Goal: Task Accomplishment & Management: Complete application form

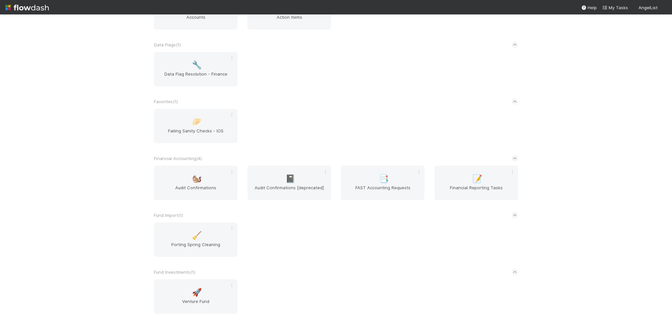
scroll to position [295, 0]
click at [444, 176] on div "📝 Financial Reporting Tasks" at bounding box center [477, 180] width 84 height 34
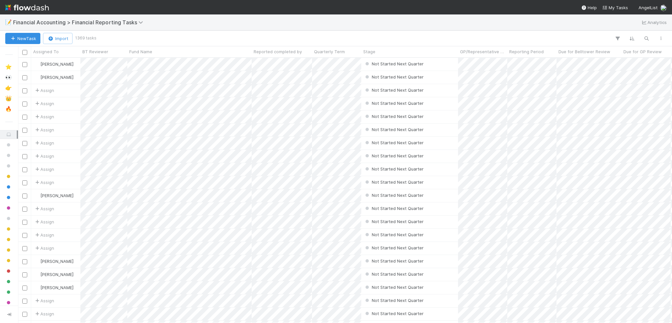
scroll to position [260, 649]
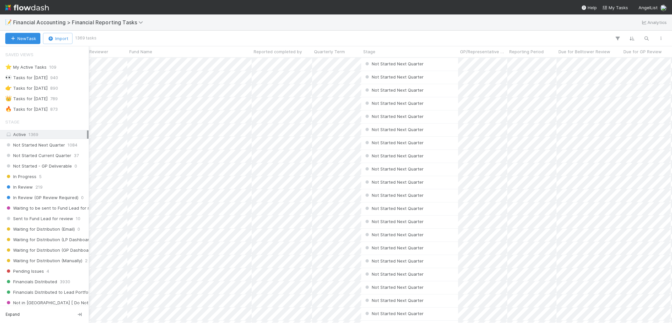
click at [16, 136] on div "Active 1369" at bounding box center [46, 134] width 82 height 8
click at [28, 109] on div "🔥 Tasks for [DATE]" at bounding box center [26, 109] width 42 height 8
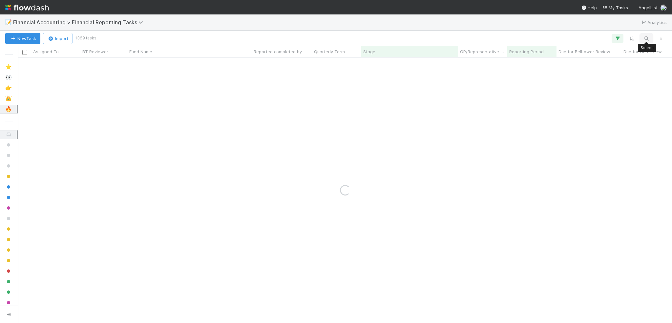
click at [647, 40] on icon "button" at bounding box center [646, 38] width 7 height 6
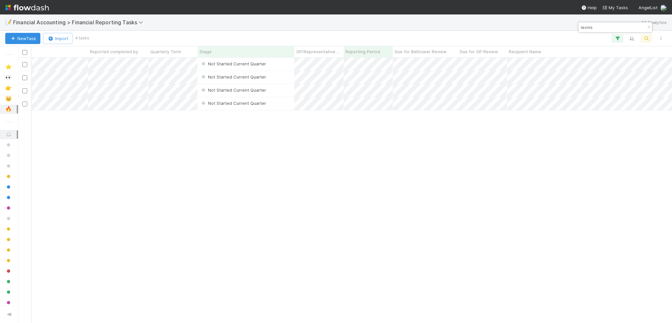
type input "leonis"
click at [573, 77] on div at bounding box center [336, 161] width 672 height 323
click at [554, 92] on div at bounding box center [336, 161] width 672 height 323
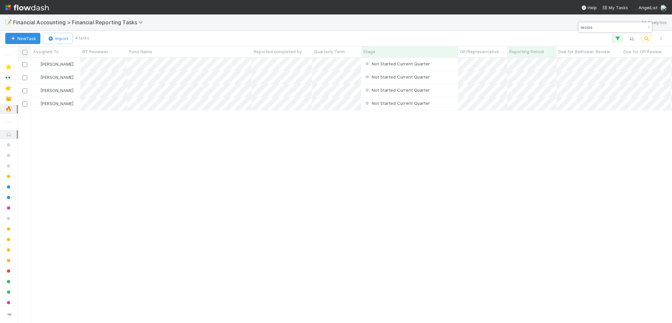
click at [25, 51] on input "checkbox" at bounding box center [24, 52] width 5 height 5
checkbox input "true"
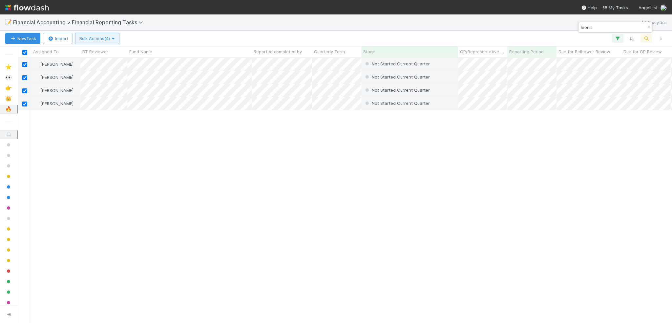
click at [96, 38] on span "Bulk Actions (4)" at bounding box center [97, 38] width 36 height 5
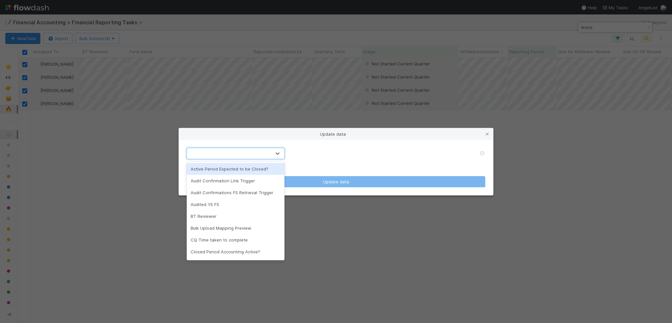
click at [229, 150] on div at bounding box center [229, 153] width 84 height 11
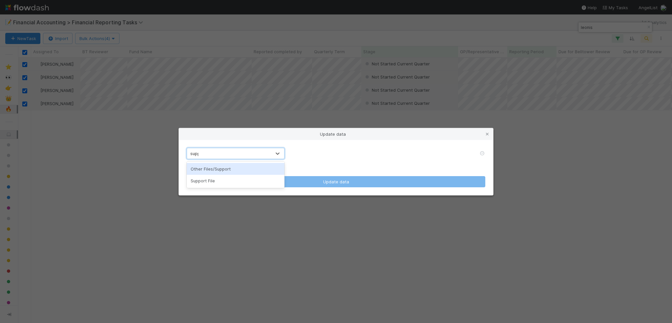
type input "suppo"
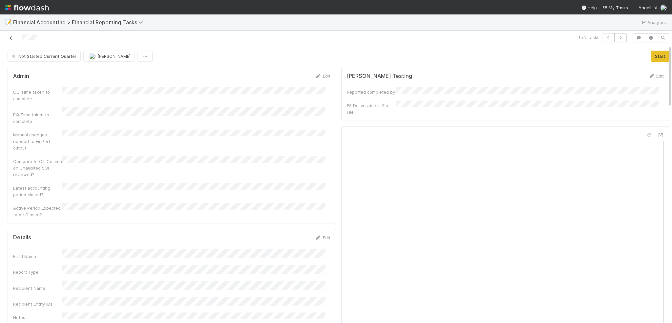
click at [10, 37] on icon at bounding box center [11, 38] width 7 height 4
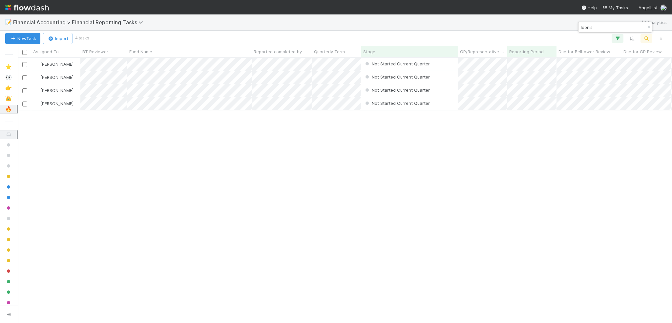
scroll to position [260, 649]
click at [24, 54] on input "checkbox" at bounding box center [24, 52] width 5 height 5
checkbox input "true"
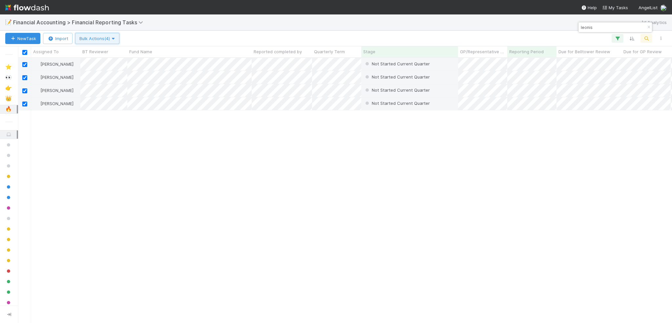
click at [103, 37] on span "Bulk Actions (4)" at bounding box center [97, 38] width 36 height 5
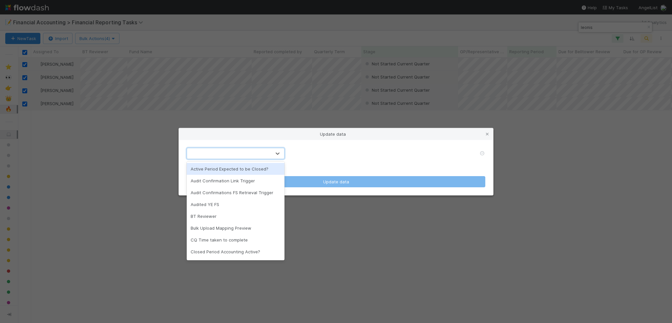
click at [242, 156] on div at bounding box center [229, 153] width 84 height 11
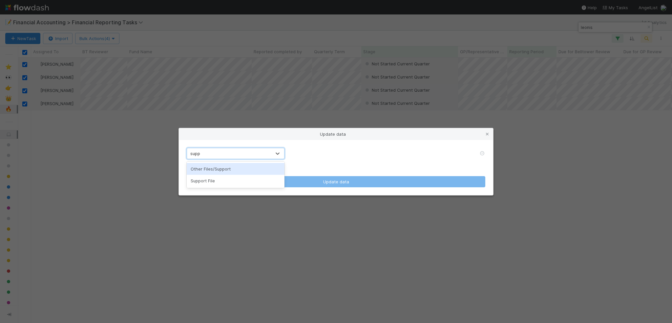
type input "suppo"
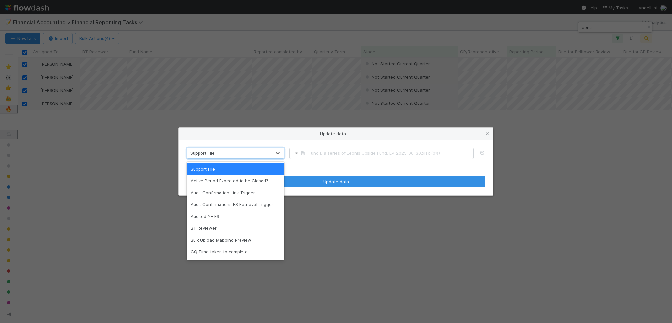
click at [337, 166] on form "option Support File, selected. option Support File focused, 1 of 50. 50 results…" at bounding box center [336, 166] width 299 height 39
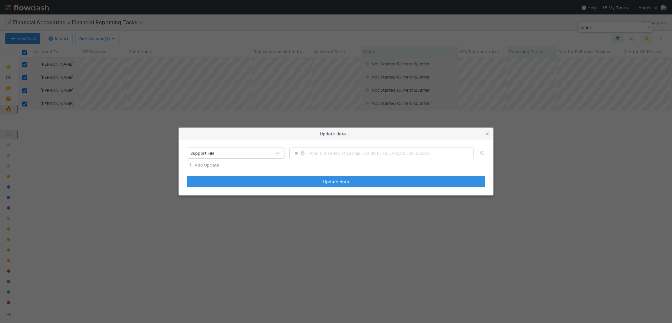
click at [206, 162] on link "Add Update" at bounding box center [203, 164] width 32 height 5
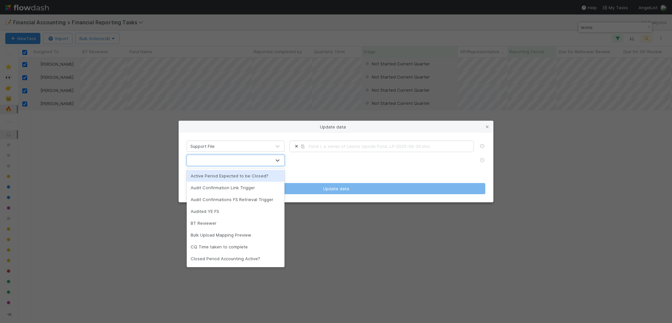
click at [206, 160] on div at bounding box center [229, 160] width 84 height 11
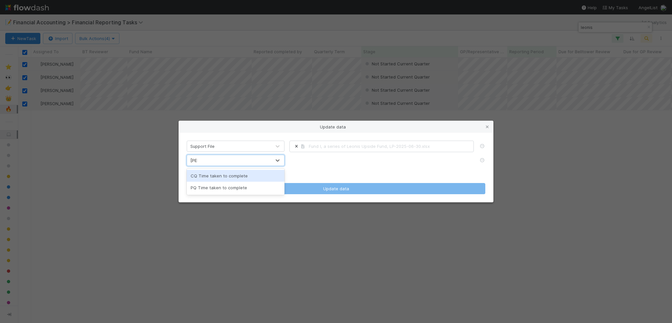
type input "time"
click at [196, 177] on div "CQ Time taken to complete" at bounding box center [236, 176] width 98 height 12
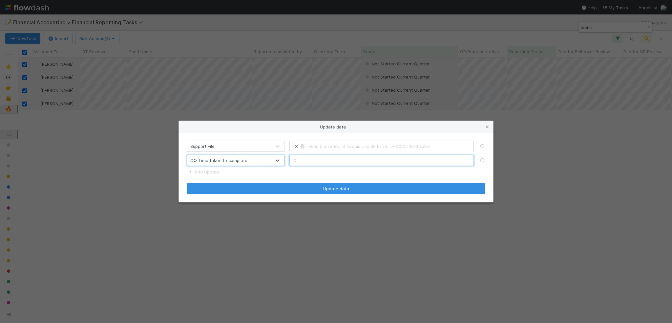
click at [302, 164] on input "text" at bounding box center [382, 160] width 184 height 11
type input "1.5"
click at [212, 172] on link "Add Update" at bounding box center [203, 171] width 32 height 5
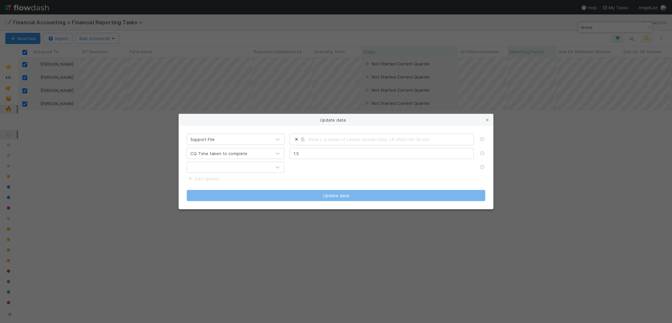
click at [211, 170] on div at bounding box center [229, 167] width 84 height 11
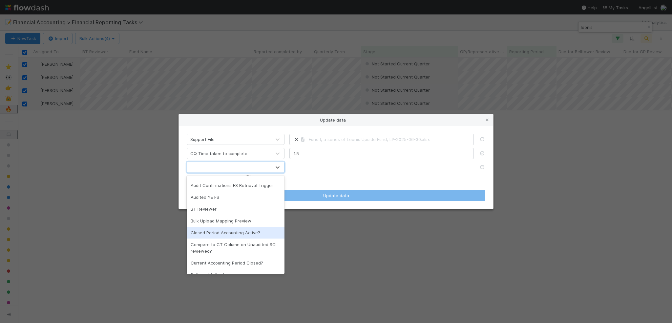
scroll to position [33, 0]
click at [226, 238] on div "Compare to CT Column on Unaudited SOI reviewed?" at bounding box center [236, 236] width 98 height 18
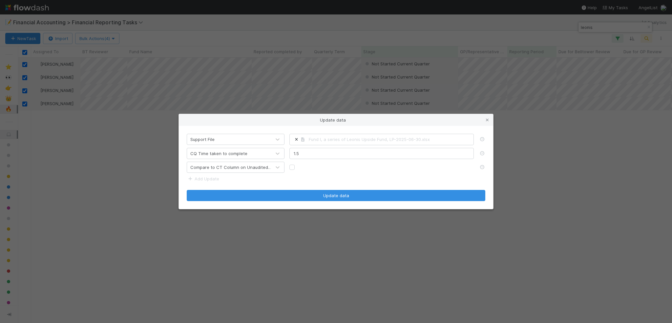
click at [297, 164] on label at bounding box center [297, 164] width 0 height 0
click at [292, 166] on input "checkbox" at bounding box center [292, 167] width 5 height 6
checkbox input "true"
click at [201, 178] on link "Add Update" at bounding box center [203, 178] width 32 height 5
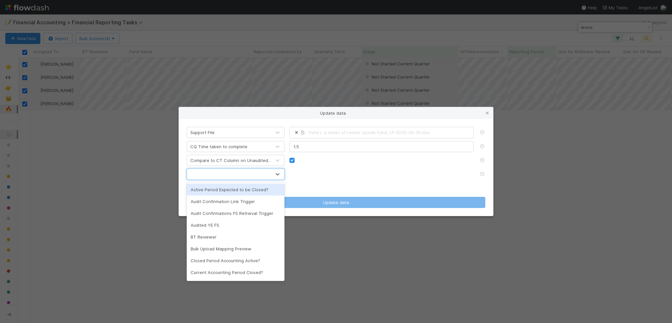
click at [211, 178] on div at bounding box center [229, 174] width 84 height 11
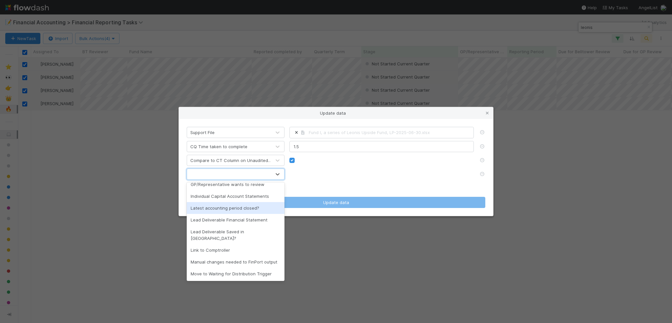
click at [229, 210] on div "Latest accounting period closed?" at bounding box center [236, 208] width 98 height 12
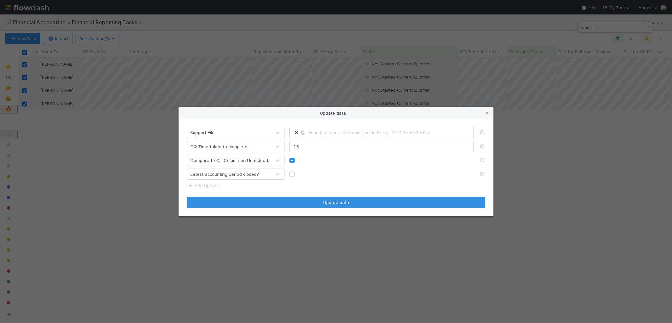
click at [293, 178] on div "Latest accounting period closed?" at bounding box center [336, 173] width 309 height 11
click at [297, 171] on label at bounding box center [297, 171] width 0 height 0
click at [293, 174] on input "checkbox" at bounding box center [292, 174] width 5 height 6
checkbox input "true"
click at [211, 185] on link "Add Update" at bounding box center [203, 185] width 32 height 5
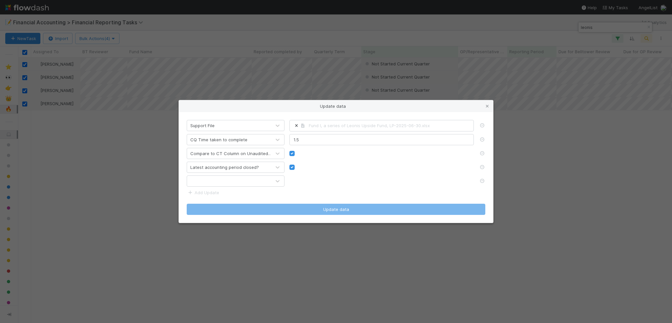
click at [217, 181] on div at bounding box center [229, 181] width 84 height 11
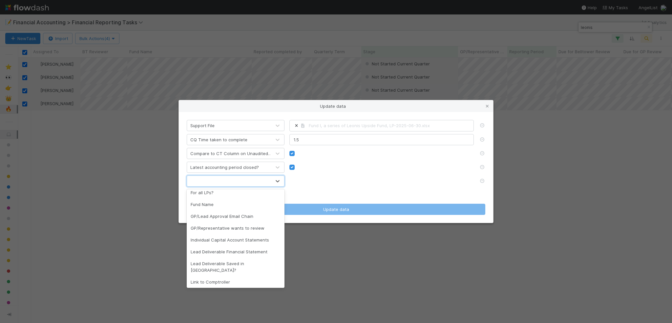
scroll to position [87, 0]
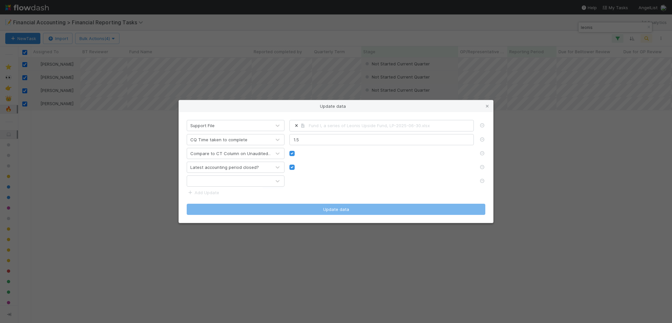
click at [348, 171] on div "Latest accounting period closed?" at bounding box center [336, 167] width 309 height 11
click at [482, 167] on icon at bounding box center [482, 167] width 7 height 4
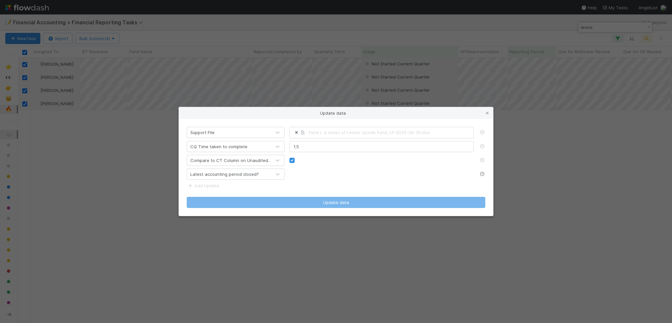
click at [481, 174] on icon at bounding box center [482, 174] width 7 height 4
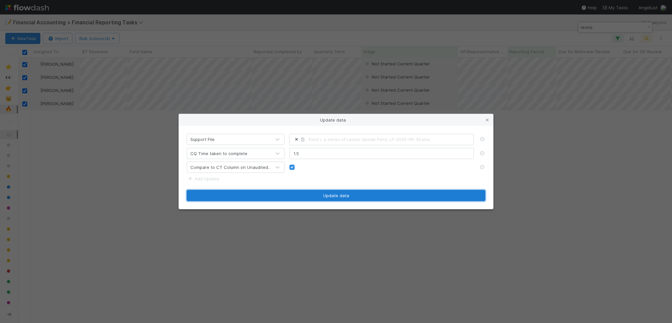
click at [368, 195] on button "Update data" at bounding box center [336, 195] width 299 height 11
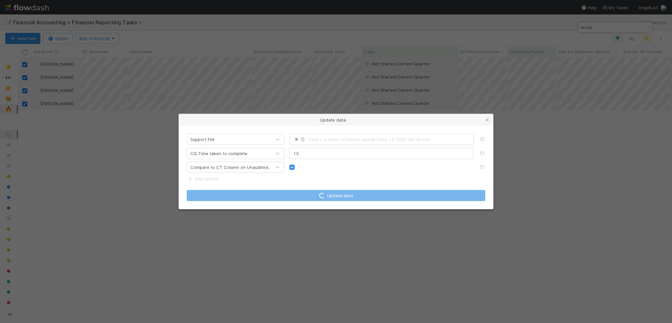
checkbox input "false"
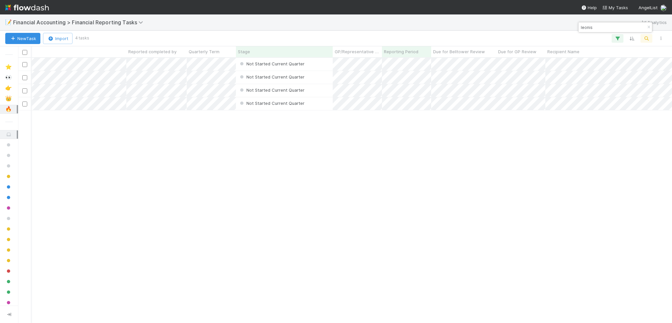
scroll to position [0, 128]
click at [23, 53] on input "checkbox" at bounding box center [24, 52] width 5 height 5
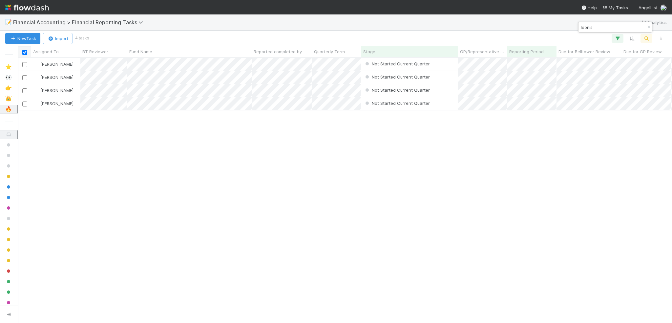
checkbox input "true"
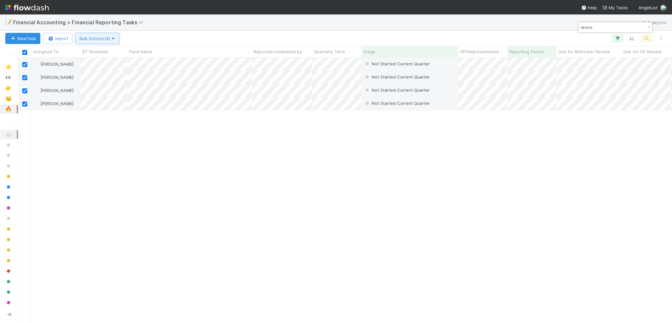
click at [87, 39] on span "Bulk Actions (4)" at bounding box center [97, 38] width 36 height 5
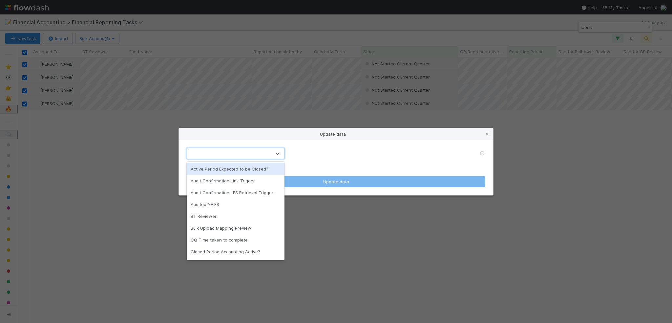
click at [193, 154] on div at bounding box center [229, 153] width 84 height 11
click at [197, 167] on div "Active Period Expected to be Closed?" at bounding box center [236, 169] width 98 height 12
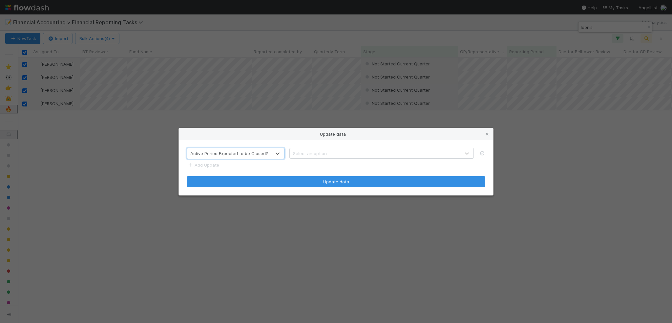
click at [307, 153] on div "Select an option" at bounding box center [310, 153] width 34 height 7
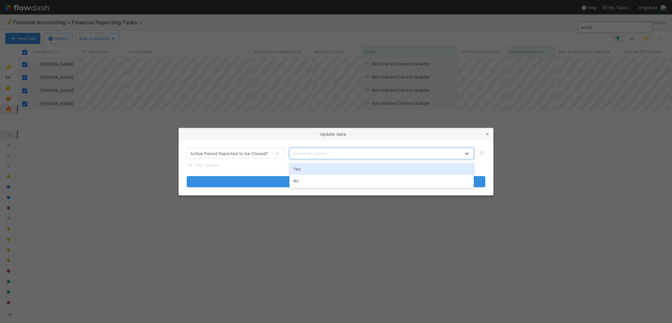
click at [304, 166] on div "Yes" at bounding box center [382, 169] width 184 height 12
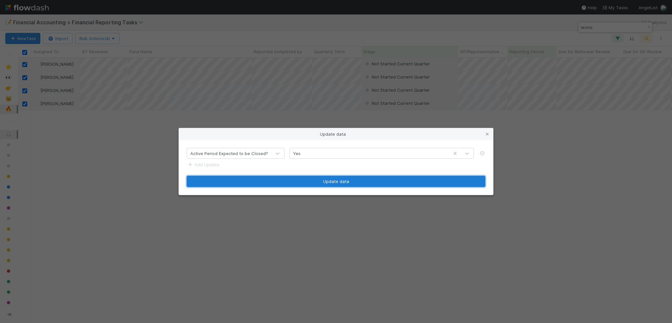
click at [273, 184] on button "Update data" at bounding box center [336, 181] width 299 height 11
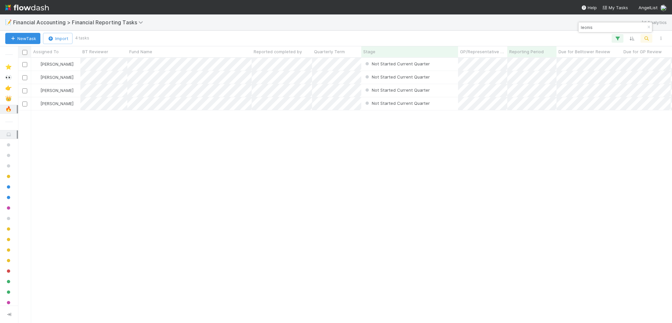
click at [25, 53] on input "checkbox" at bounding box center [24, 52] width 5 height 5
checkbox input "true"
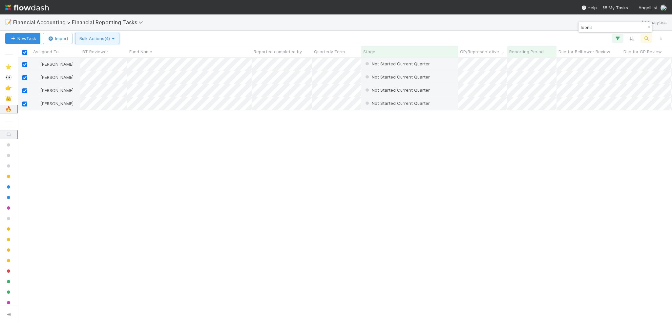
click at [97, 38] on span "Bulk Actions (4)" at bounding box center [97, 38] width 36 height 5
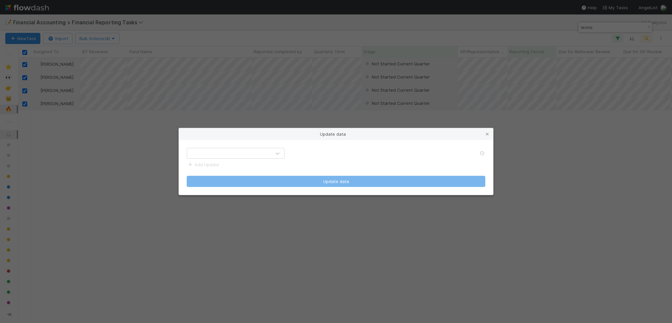
click at [203, 156] on div at bounding box center [229, 153] width 84 height 11
type input "manu"
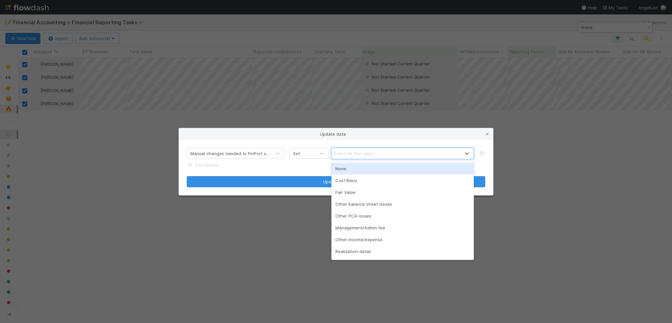
click at [368, 154] on div "Select all that apply" at bounding box center [354, 153] width 41 height 7
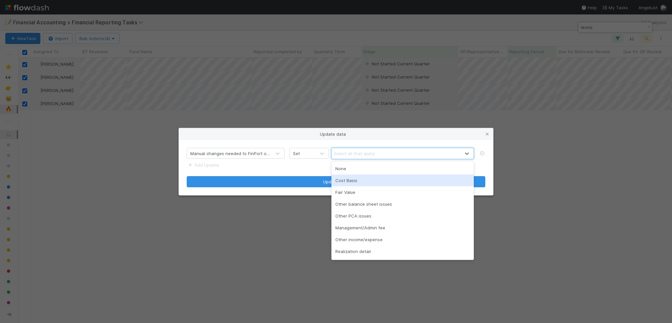
click at [357, 181] on div "Cost Basis" at bounding box center [403, 180] width 142 height 12
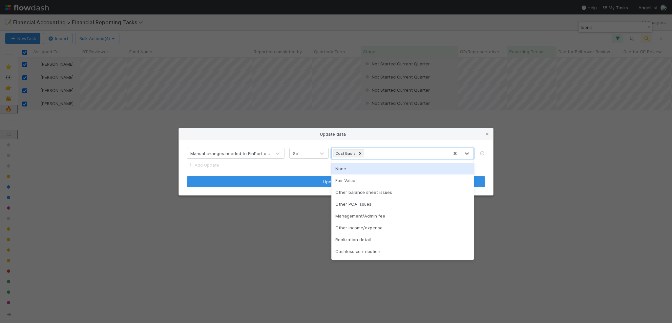
click at [385, 151] on div "Cost Basis" at bounding box center [390, 153] width 117 height 11
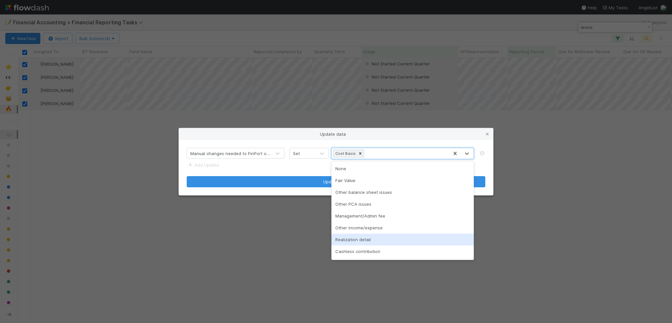
click at [385, 237] on div "Realization detail" at bounding box center [403, 239] width 142 height 12
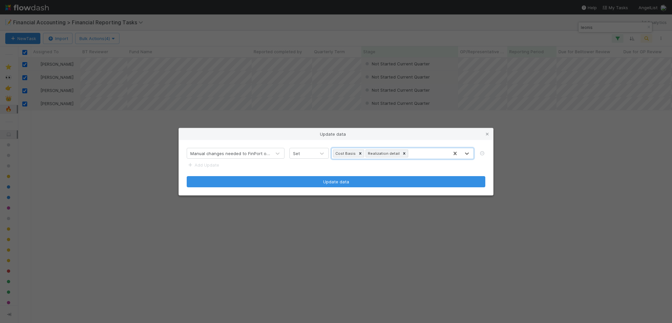
click at [414, 150] on div "Cost Basis Realization detail" at bounding box center [390, 153] width 117 height 11
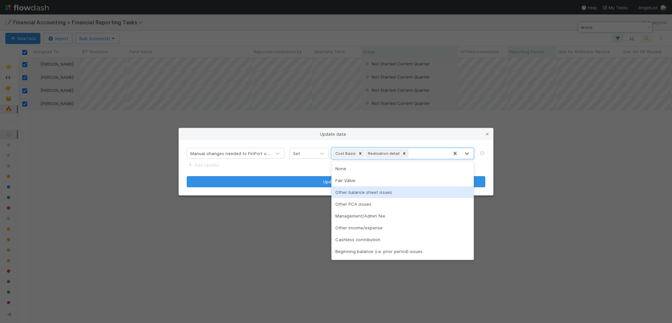
click at [378, 194] on div "Other balance sheet issues" at bounding box center [403, 192] width 142 height 12
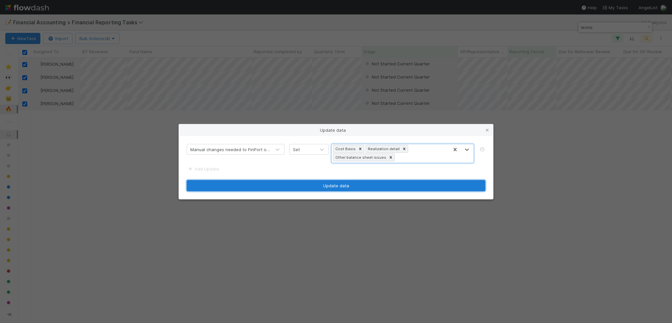
click at [301, 187] on button "Update data" at bounding box center [336, 185] width 299 height 11
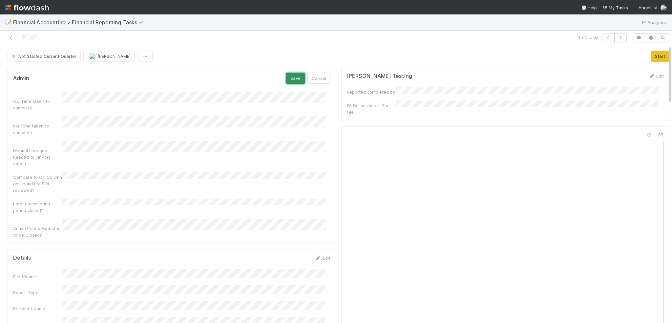
click at [292, 80] on button "Save" at bounding box center [295, 78] width 19 height 11
click at [10, 36] on icon at bounding box center [11, 38] width 7 height 4
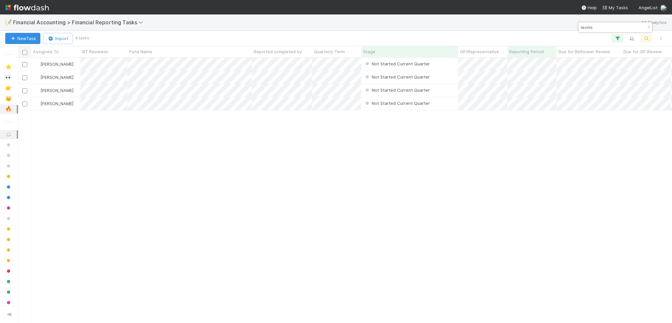
click at [24, 52] on input "checkbox" at bounding box center [24, 52] width 5 height 5
checkbox input "true"
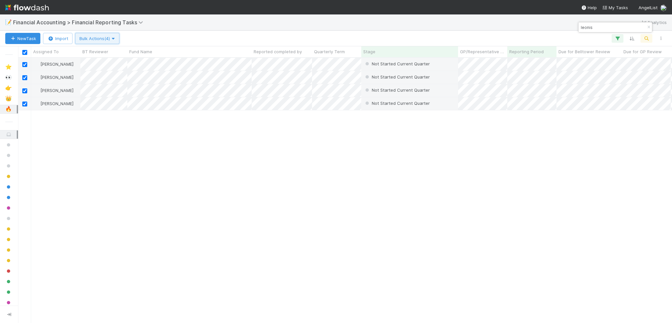
click at [88, 37] on span "Bulk Actions (4)" at bounding box center [97, 38] width 36 height 5
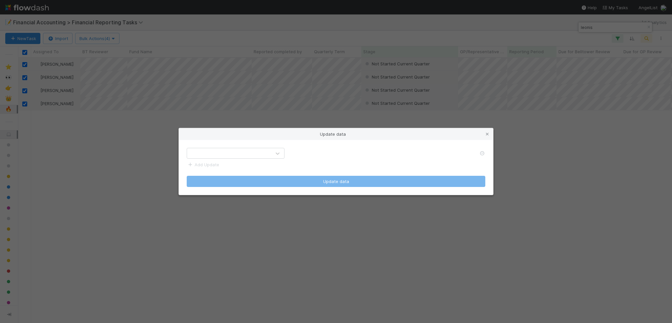
click at [262, 155] on div at bounding box center [229, 153] width 84 height 11
type input "latest"
click at [266, 173] on div "Latest accounting period closed?" at bounding box center [236, 169] width 98 height 12
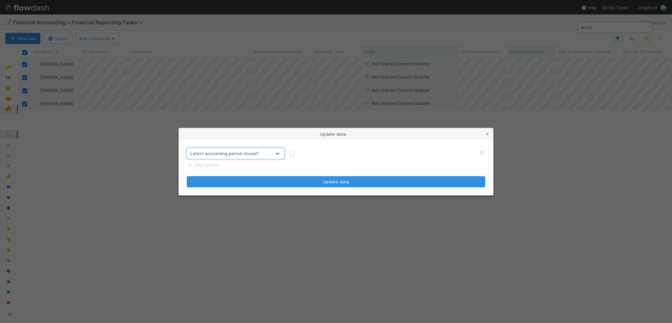
click at [297, 150] on label at bounding box center [297, 150] width 0 height 0
click at [291, 153] on input "checkbox" at bounding box center [292, 153] width 5 height 6
checkbox input "true"
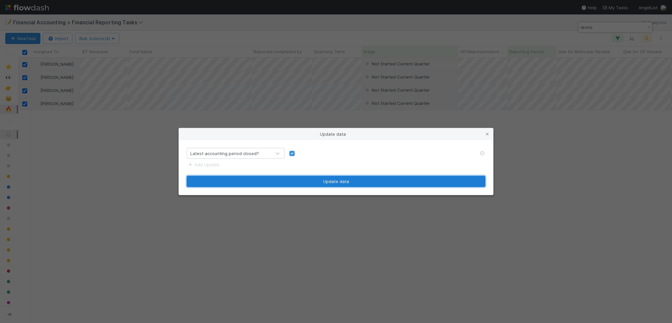
click at [288, 178] on button "Update data" at bounding box center [336, 181] width 299 height 11
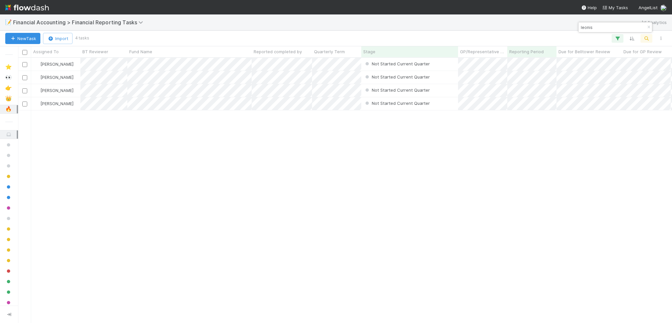
click at [122, 148] on div "[PERSON_NAME] Not Started Current Quarter [DATE] 1:09:17 AM [DATE] 2:35:25 PM 0…" at bounding box center [345, 190] width 654 height 265
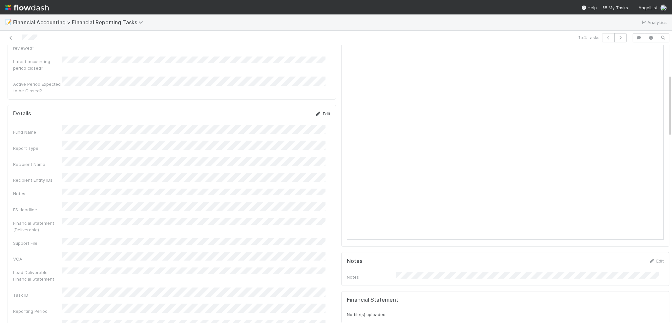
click at [316, 111] on link "Edit" at bounding box center [322, 113] width 15 height 5
click at [290, 110] on button "Save" at bounding box center [295, 115] width 19 height 11
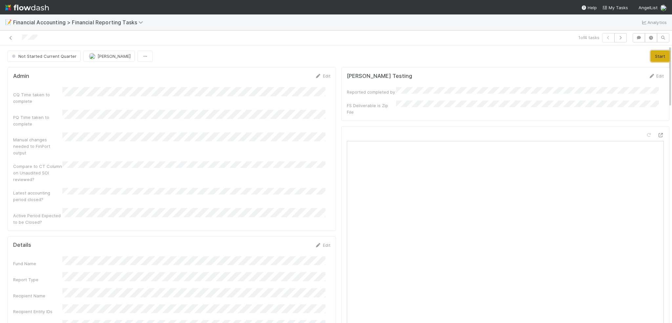
click at [652, 54] on button "Start" at bounding box center [660, 56] width 19 height 11
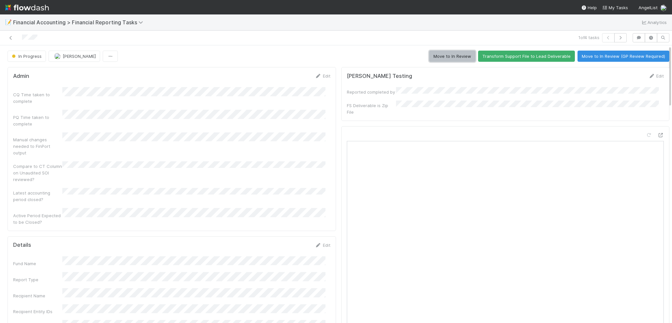
click at [449, 60] on button "Move to In Review" at bounding box center [452, 56] width 46 height 11
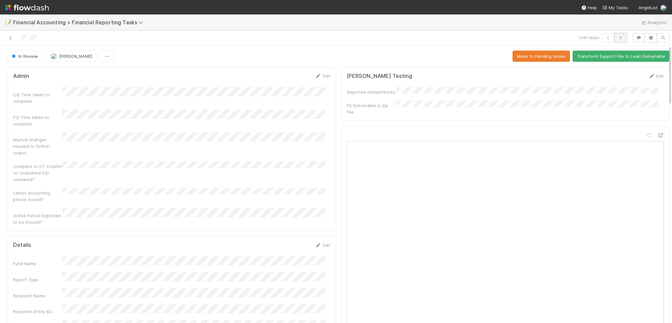
click at [615, 38] on button "button" at bounding box center [621, 37] width 12 height 9
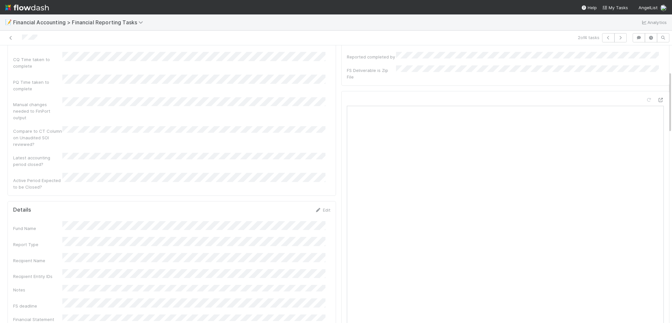
scroll to position [164, 0]
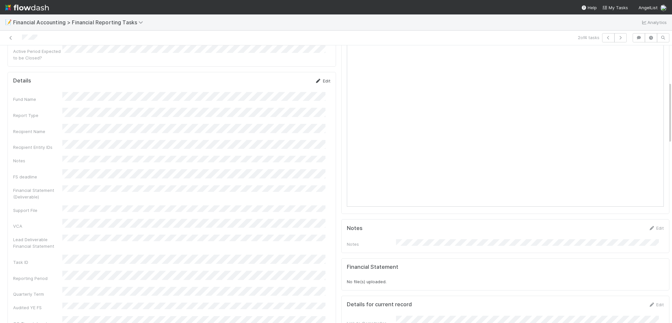
click at [321, 78] on link "Edit" at bounding box center [322, 80] width 15 height 5
click at [286, 77] on button "Save" at bounding box center [295, 82] width 19 height 11
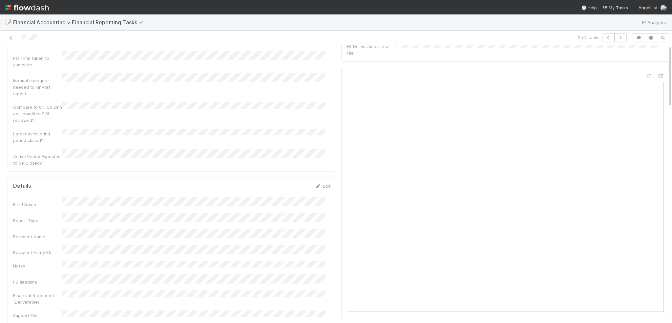
scroll to position [0, 0]
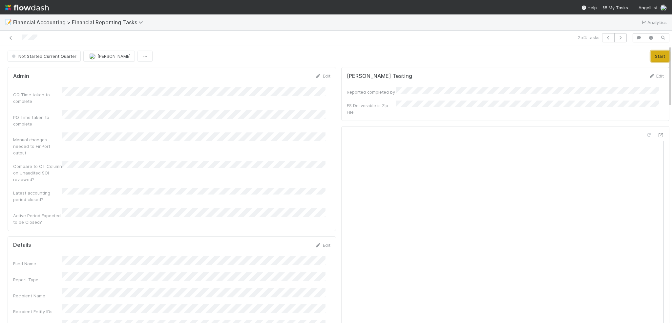
click at [651, 57] on button "Start" at bounding box center [660, 56] width 19 height 11
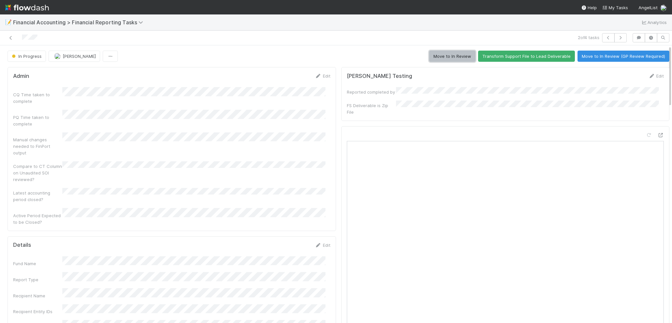
click at [438, 57] on button "Move to In Review" at bounding box center [452, 56] width 46 height 11
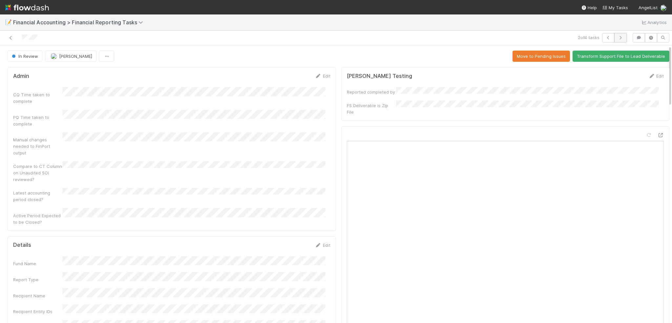
click at [618, 37] on icon "button" at bounding box center [620, 38] width 7 height 4
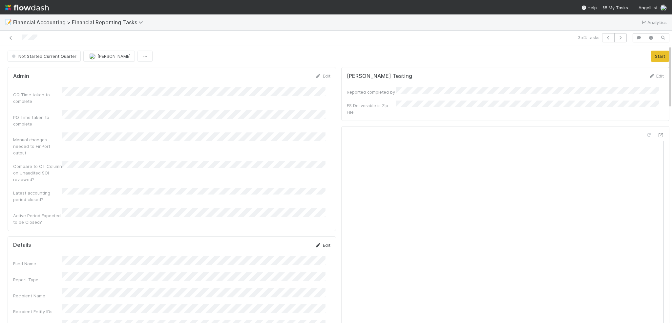
click at [315, 243] on icon at bounding box center [318, 245] width 7 height 4
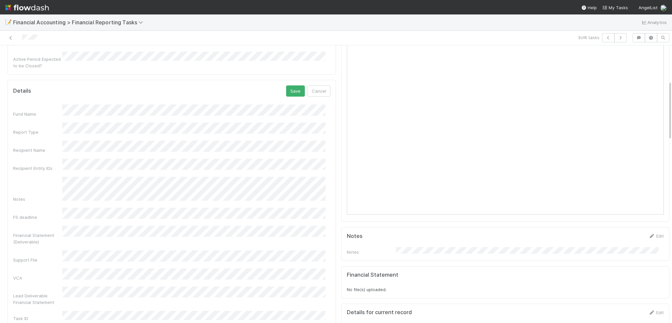
scroll to position [164, 0]
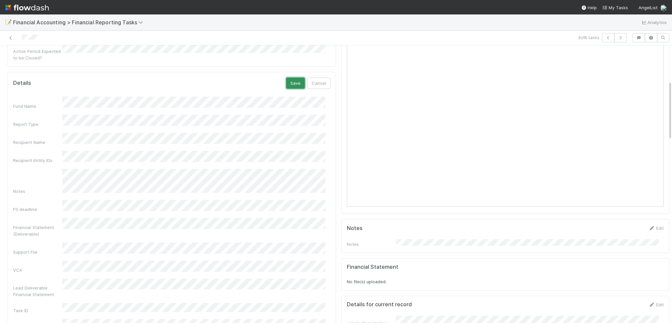
click at [290, 77] on button "Save" at bounding box center [295, 82] width 19 height 11
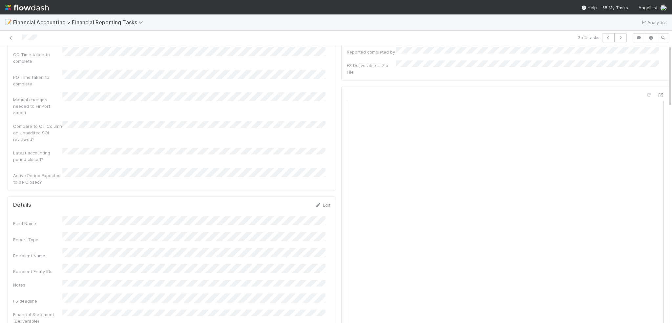
scroll to position [0, 0]
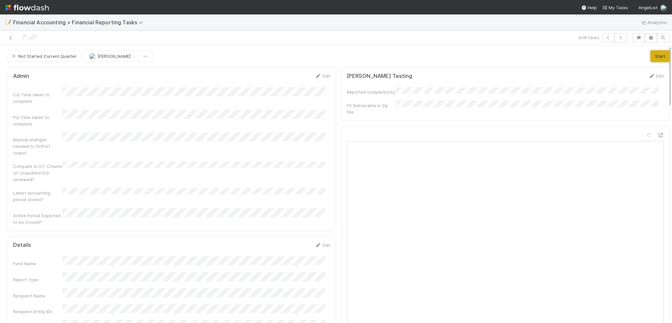
click at [651, 57] on button "Start" at bounding box center [660, 56] width 19 height 11
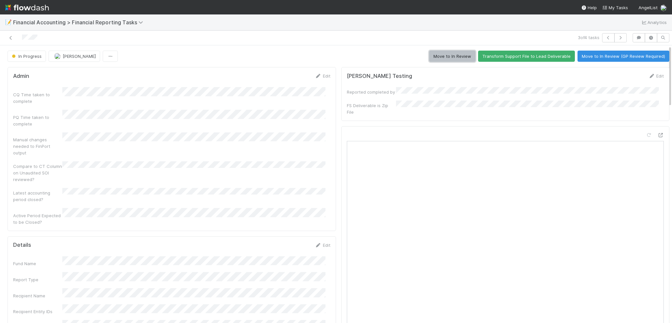
click at [453, 55] on button "Move to In Review" at bounding box center [452, 56] width 46 height 11
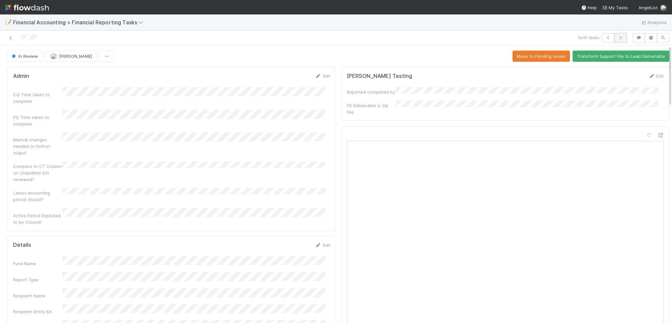
click at [618, 40] on button "button" at bounding box center [621, 37] width 12 height 9
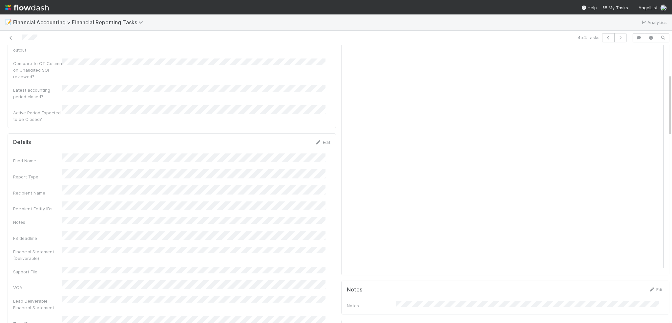
scroll to position [131, 0]
click at [319, 111] on link "Edit" at bounding box center [322, 113] width 15 height 5
click at [286, 130] on button "Save" at bounding box center [295, 135] width 19 height 11
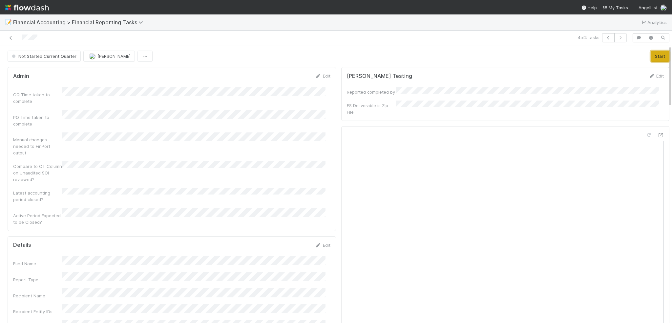
click at [652, 57] on button "Start" at bounding box center [660, 56] width 19 height 11
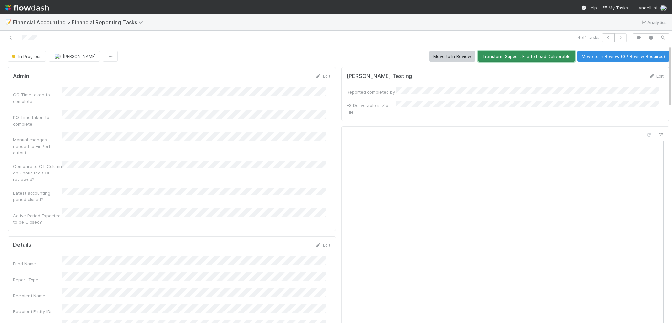
click at [505, 56] on button "Transform Support File to Lead Deliverable" at bounding box center [526, 56] width 97 height 11
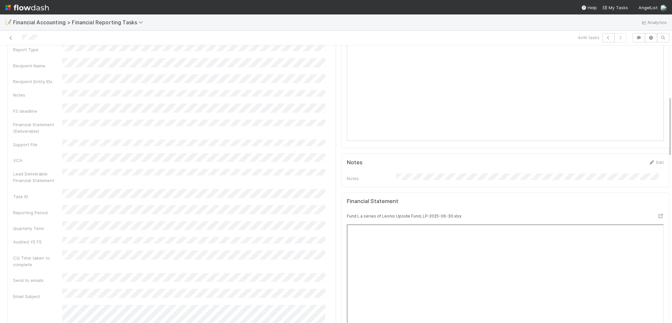
scroll to position [164, 0]
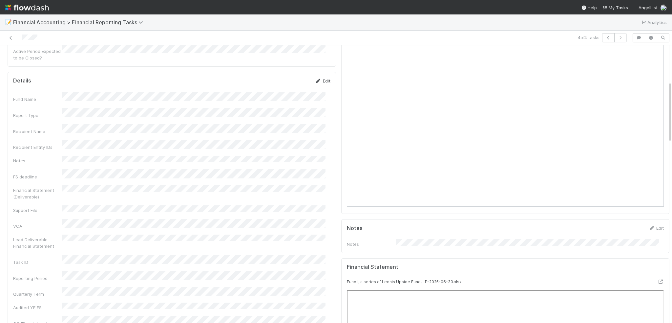
click at [317, 78] on link "Edit" at bounding box center [322, 80] width 15 height 5
click at [286, 77] on button "Save" at bounding box center [295, 82] width 19 height 11
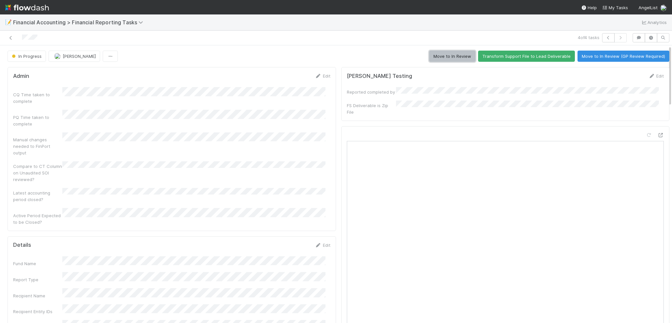
click at [435, 58] on button "Move to In Review" at bounding box center [452, 56] width 46 height 11
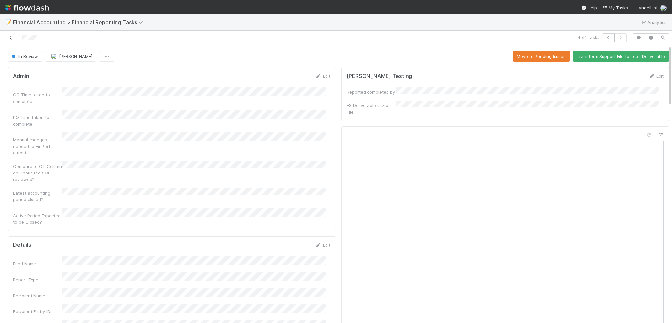
click at [9, 38] on icon at bounding box center [11, 38] width 7 height 4
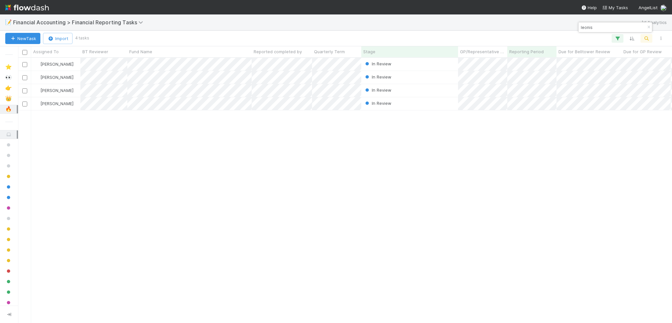
scroll to position [260, 649]
click at [647, 27] on icon "button" at bounding box center [649, 27] width 7 height 4
